Goal: Find specific page/section: Find specific page/section

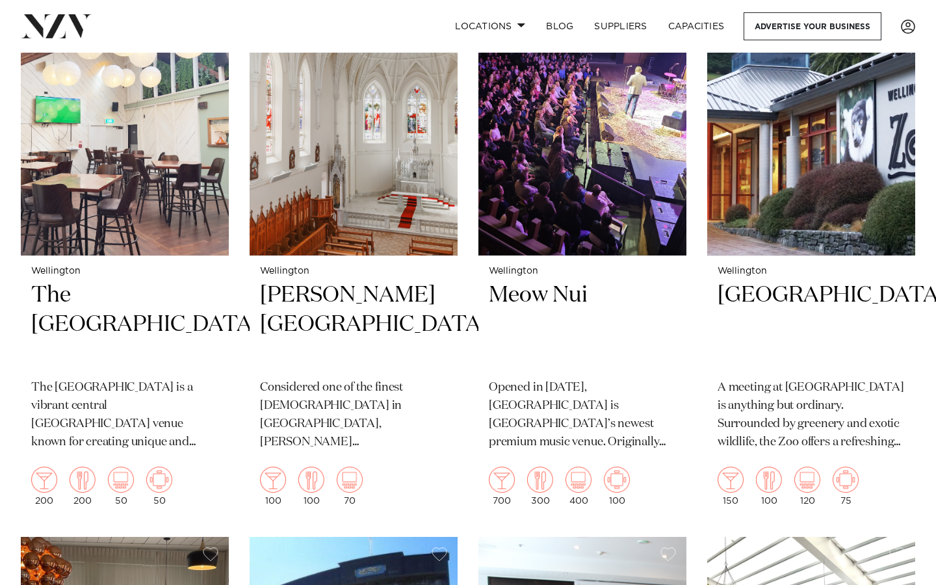
scroll to position [3375, 0]
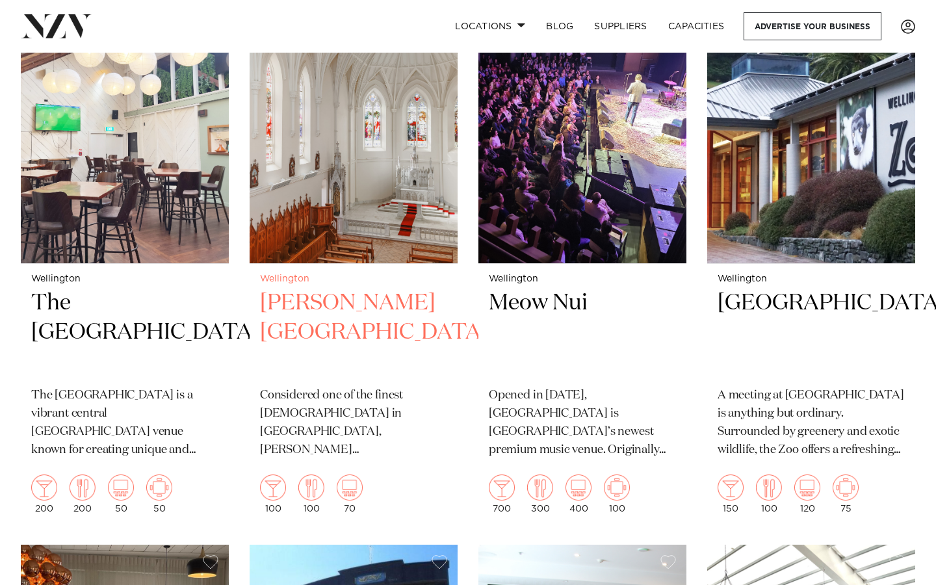
click at [361, 307] on h2 "[PERSON_NAME][GEOGRAPHIC_DATA]" at bounding box center [353, 333] width 187 height 88
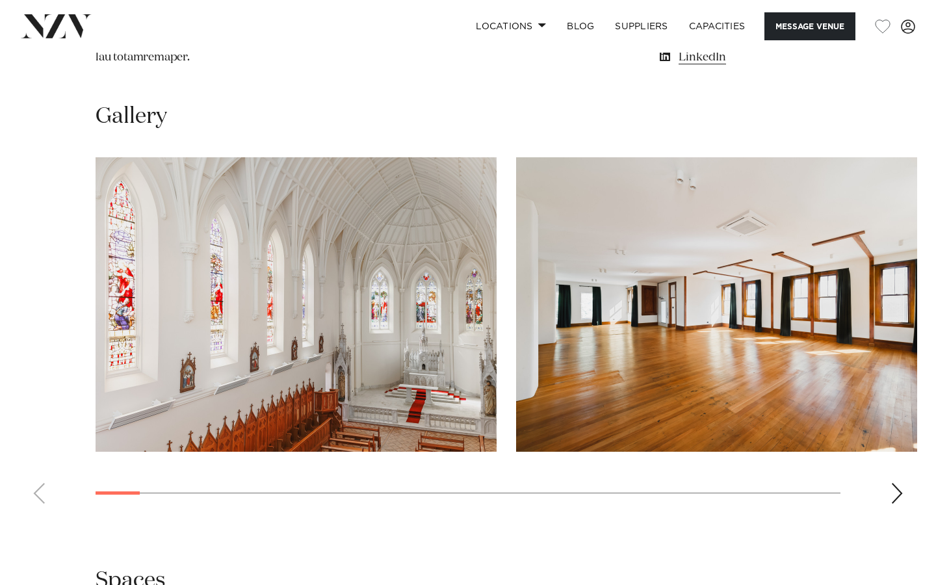
scroll to position [1158, 0]
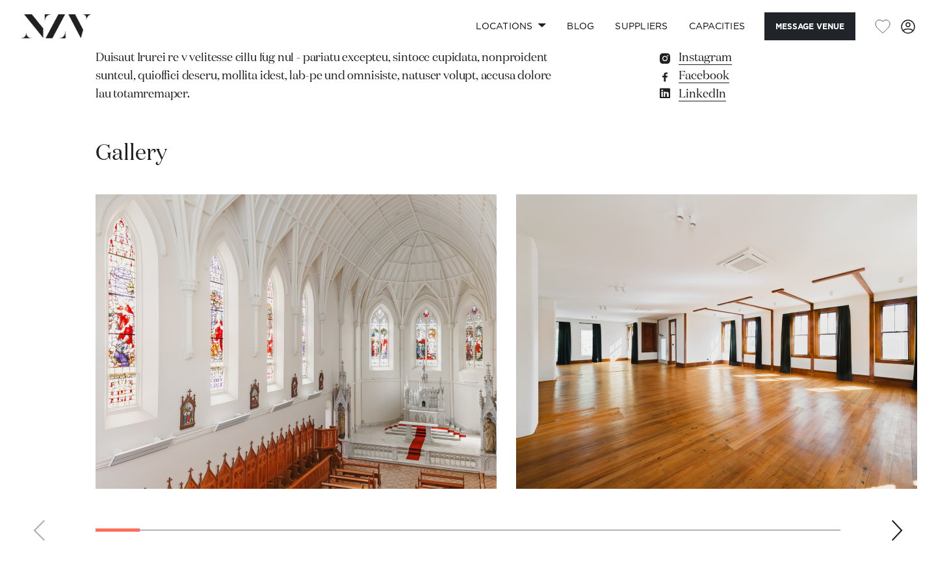
click at [416, 281] on img "1 / 30" at bounding box center [296, 341] width 401 height 294
